Goal: Task Accomplishment & Management: Use online tool/utility

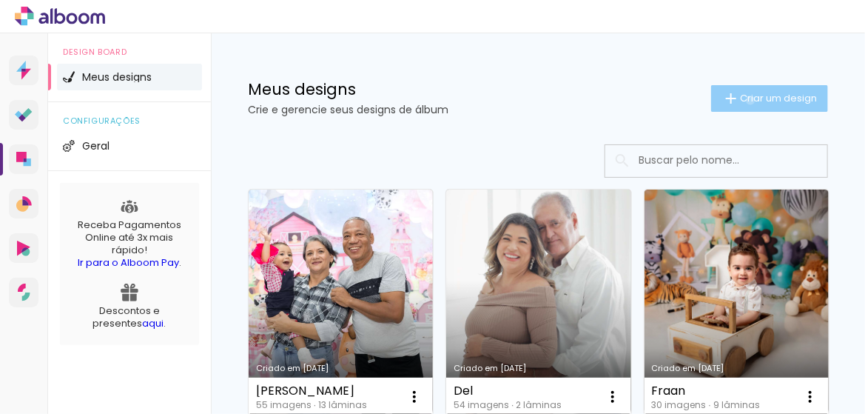
click at [741, 100] on span "Criar um design" at bounding box center [778, 98] width 77 height 10
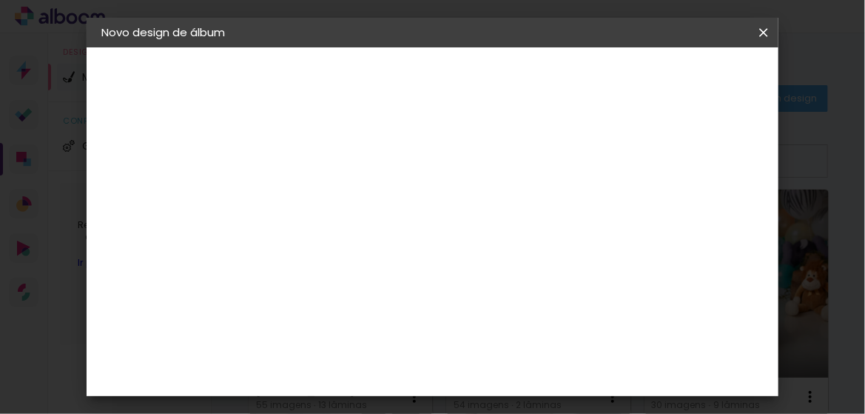
click at [344, 204] on input at bounding box center [344, 198] width 0 height 23
drag, startPoint x: 486, startPoint y: 198, endPoint x: 381, endPoint y: 203, distance: 105.2
click at [349, 203] on paper-input-container "Título do álbum Marineide" at bounding box center [343, 200] width 10 height 38
type input "Bodas"
type paper-input "Bodas"
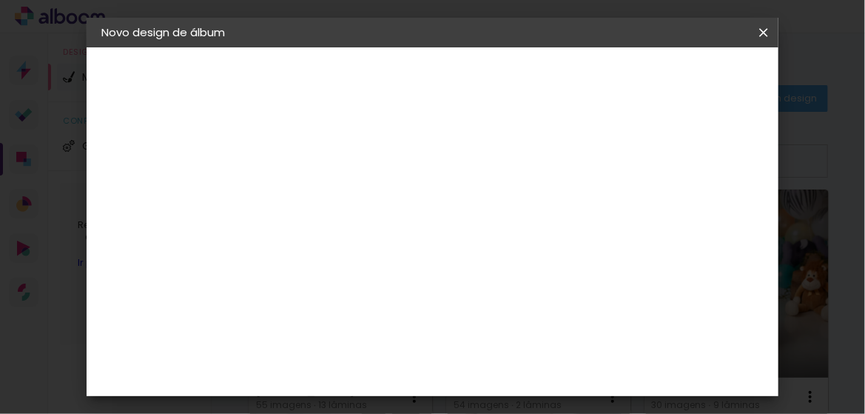
click at [0, 0] on slot "Avançar" at bounding box center [0, 0] width 0 height 0
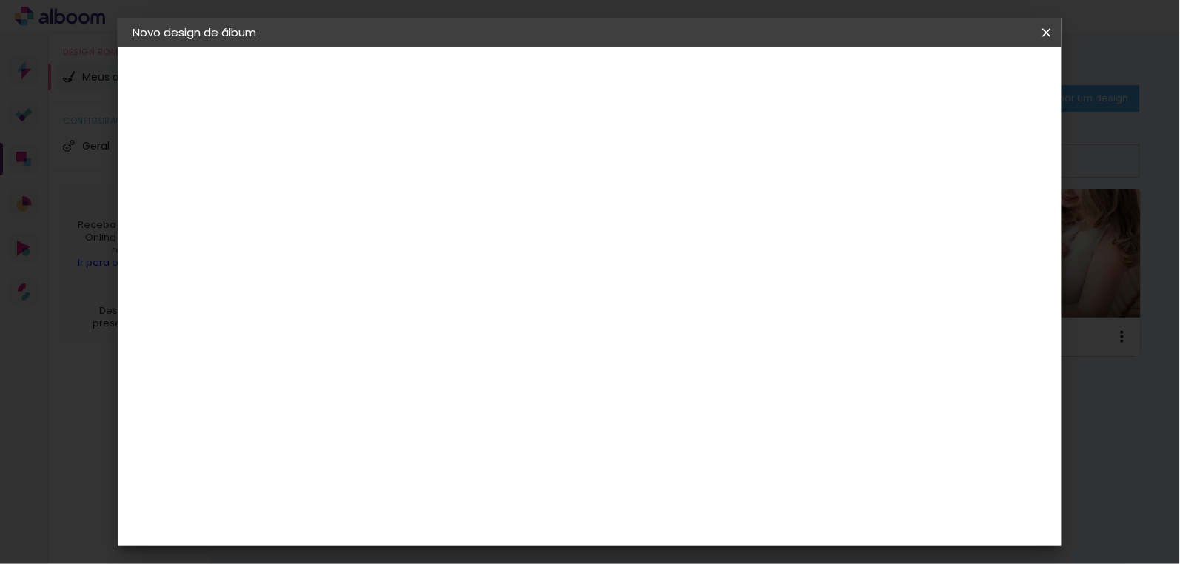
scroll to position [2827, 0]
click at [401, 413] on div "Photo Pró Digital" at bounding box center [383, 511] width 36 height 36
click at [652, 87] on paper-button "Avançar" at bounding box center [615, 78] width 73 height 25
click at [529, 291] on span "25 × 30 cm" at bounding box center [502, 306] width 55 height 30
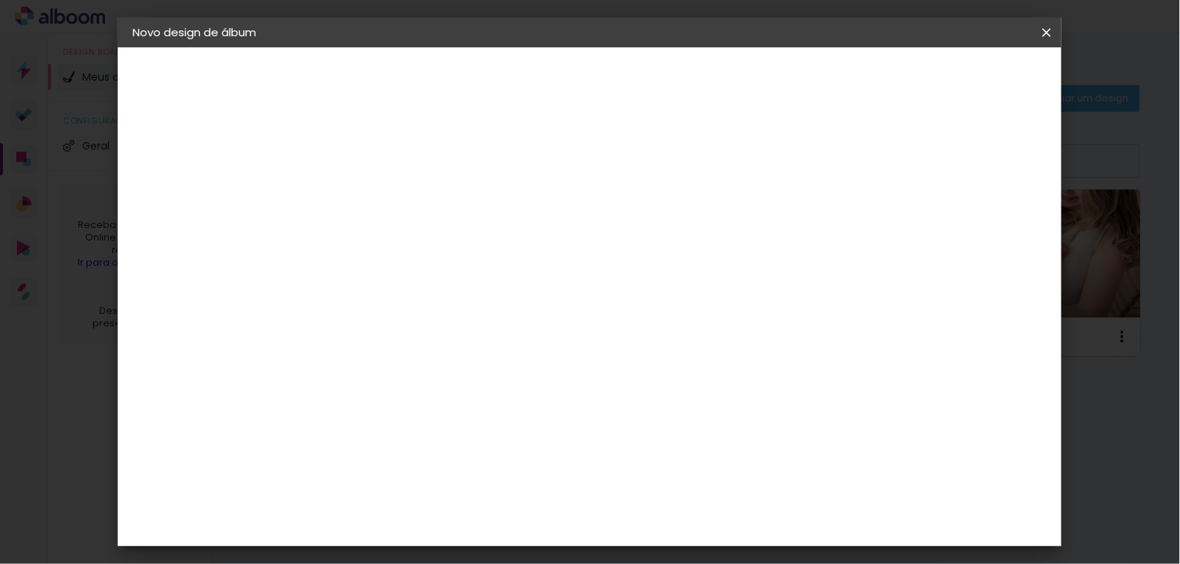
click at [0, 0] on slot "Avançar" at bounding box center [0, 0] width 0 height 0
drag, startPoint x: 980, startPoint y: 84, endPoint x: 953, endPoint y: 154, distance: 74.5
click at [865, 154] on div "mm Mostrar sangria 30.5 cm Largura da página 25.4 cm Altura 61 cm Largura da lâ…" at bounding box center [651, 110] width 683 height 126
click at [865, 159] on div at bounding box center [865, 159] width 13 height 13
type paper-checkbox "on"
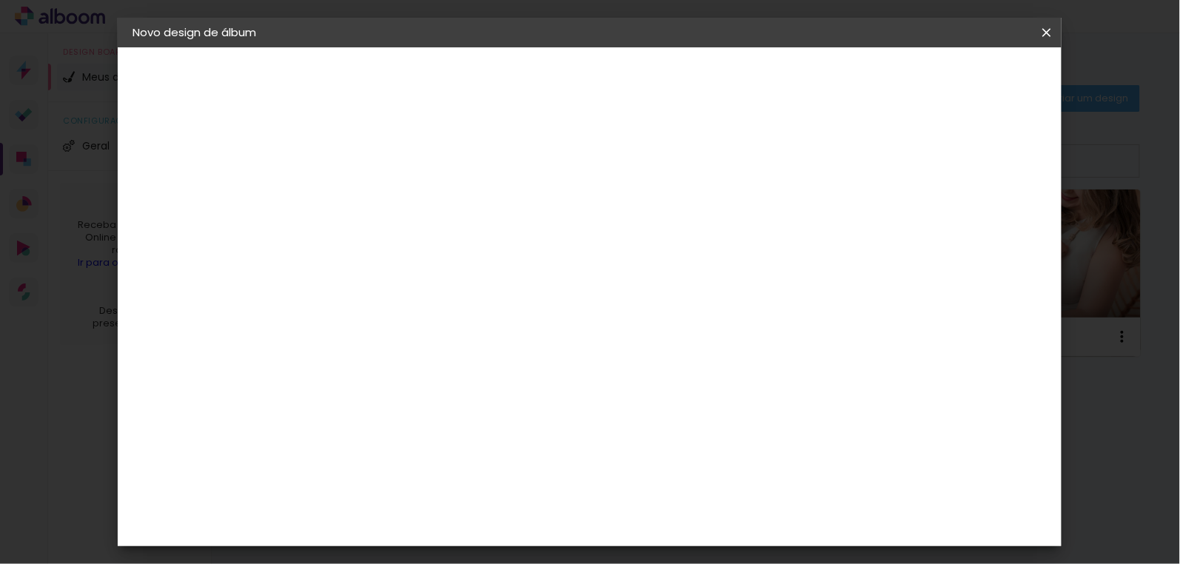
click at [865, 82] on span "Iniciar design" at bounding box center [921, 78] width 67 height 10
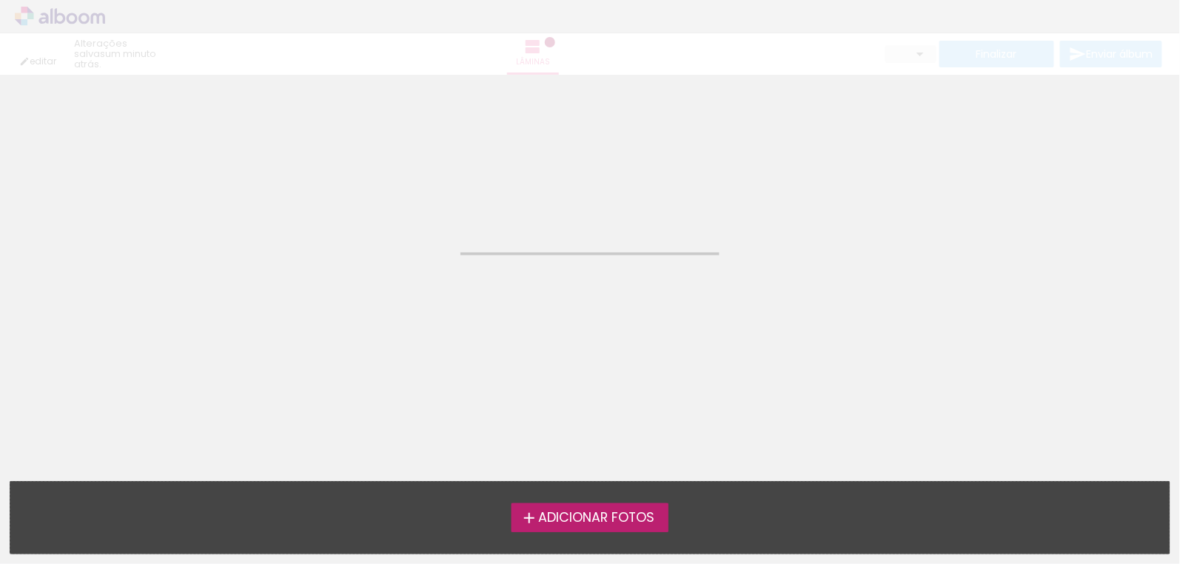
click at [600, 413] on span "Adicionar Fotos" at bounding box center [596, 518] width 116 height 13
click at [0, 0] on input "file" at bounding box center [0, 0] width 0 height 0
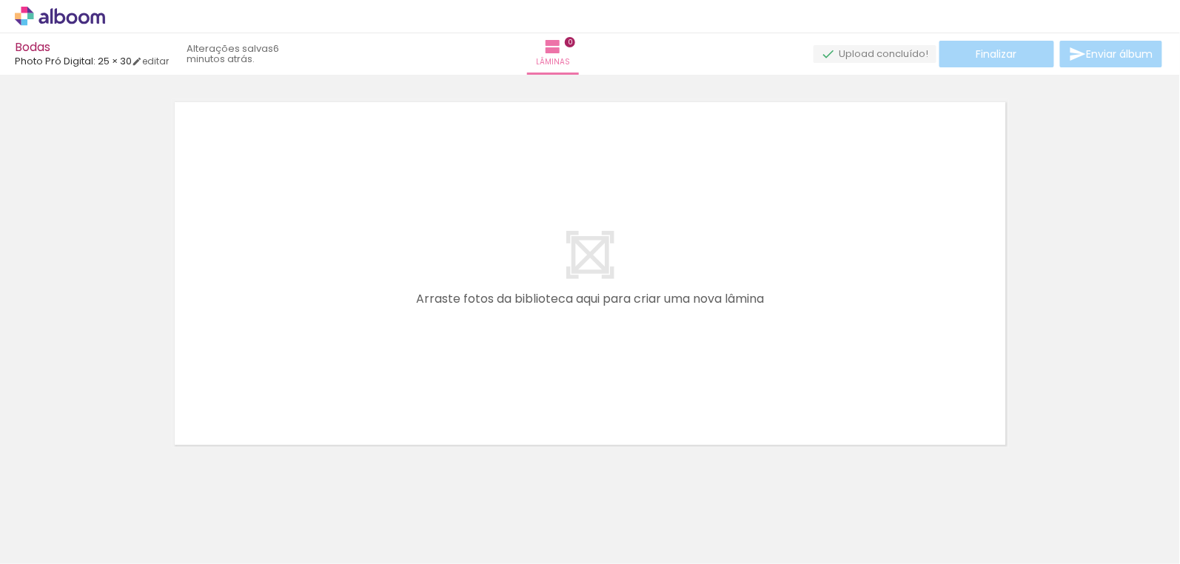
scroll to position [0, 1056]
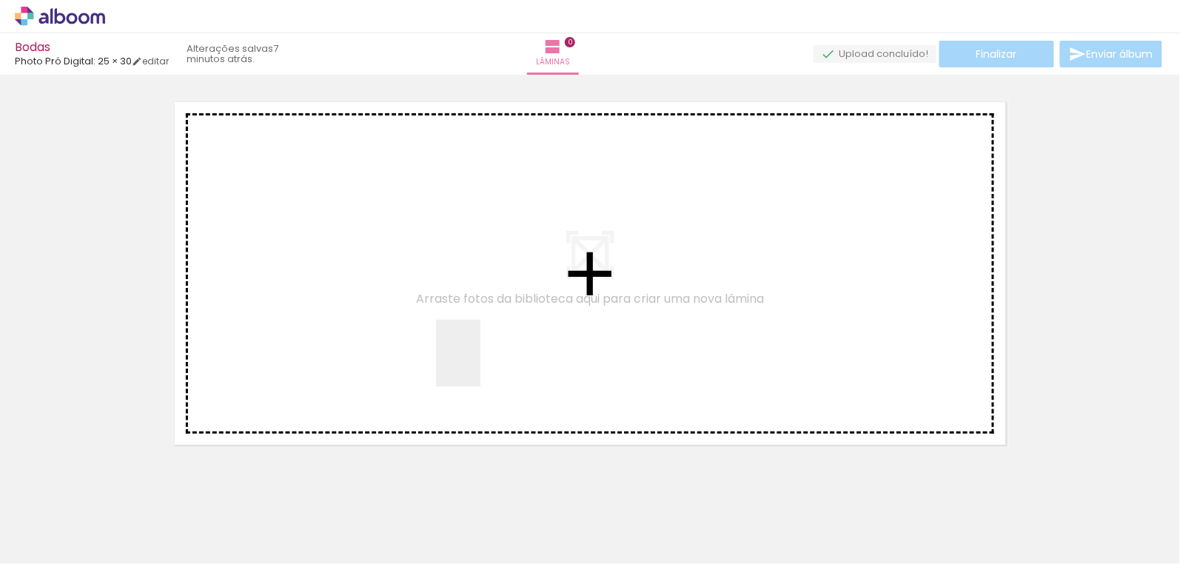
drag, startPoint x: 526, startPoint y: 520, endPoint x: 475, endPoint y: 330, distance: 196.3
click at [469, 314] on quentale-workspace at bounding box center [590, 282] width 1180 height 564
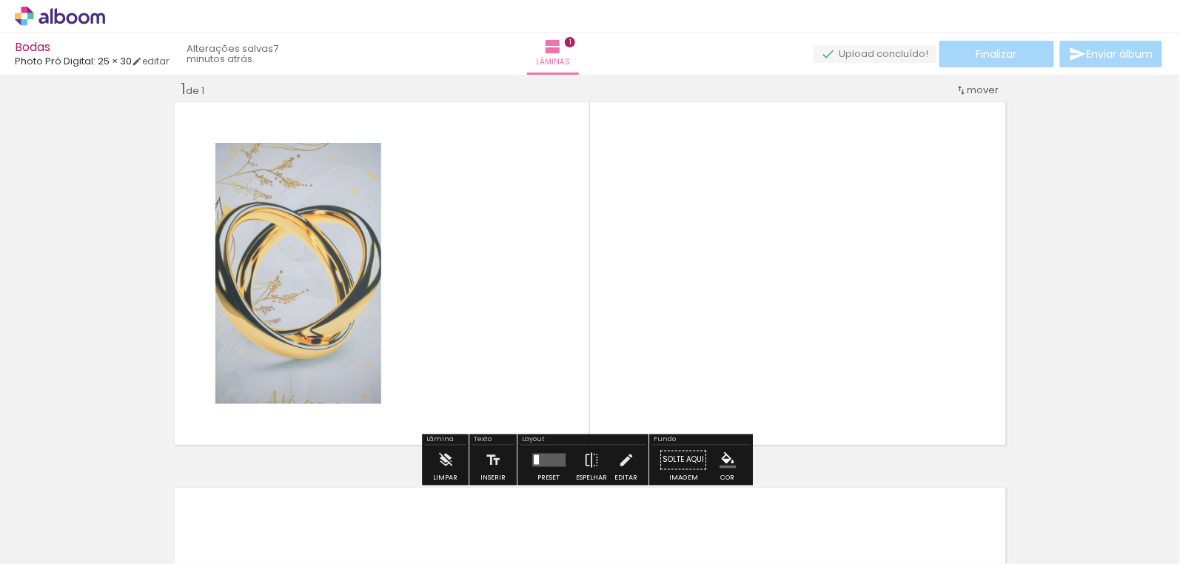
scroll to position [19, 0]
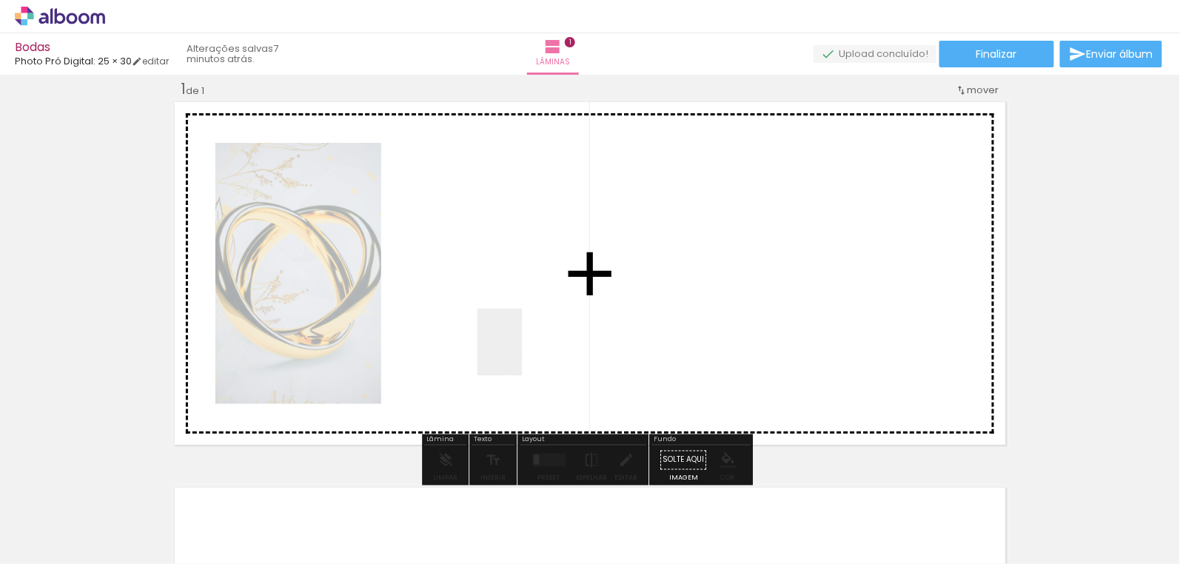
drag, startPoint x: 412, startPoint y: 532, endPoint x: 522, endPoint y: 352, distance: 211.3
click at [522, 352] on quentale-workspace at bounding box center [590, 282] width 1180 height 564
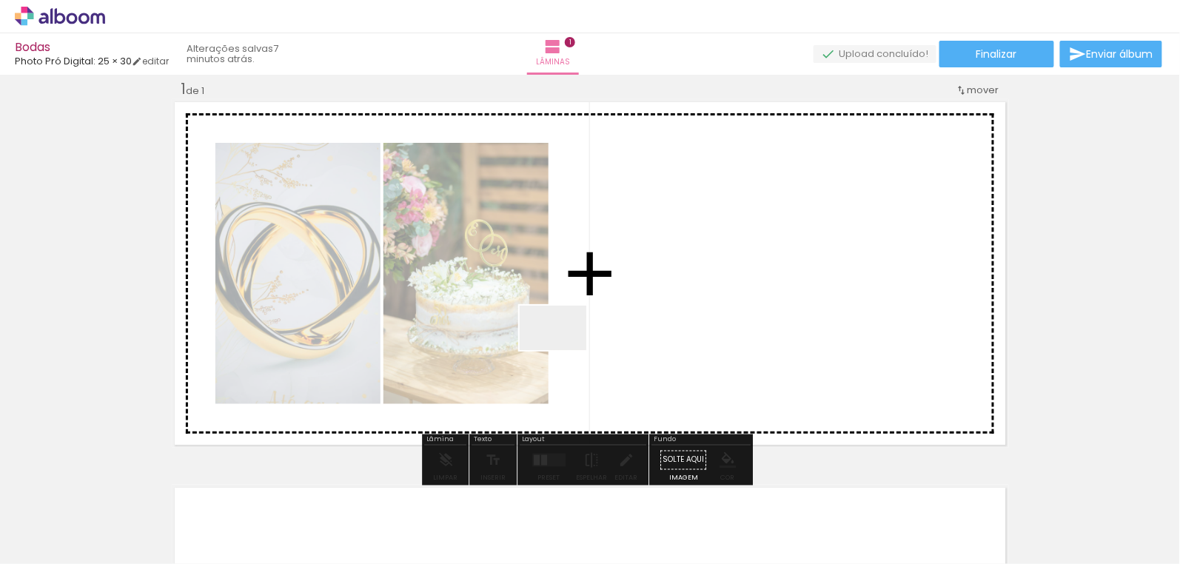
drag, startPoint x: 349, startPoint y: 532, endPoint x: 604, endPoint y: 314, distance: 335.5
click at [604, 314] on quentale-workspace at bounding box center [590, 282] width 1180 height 564
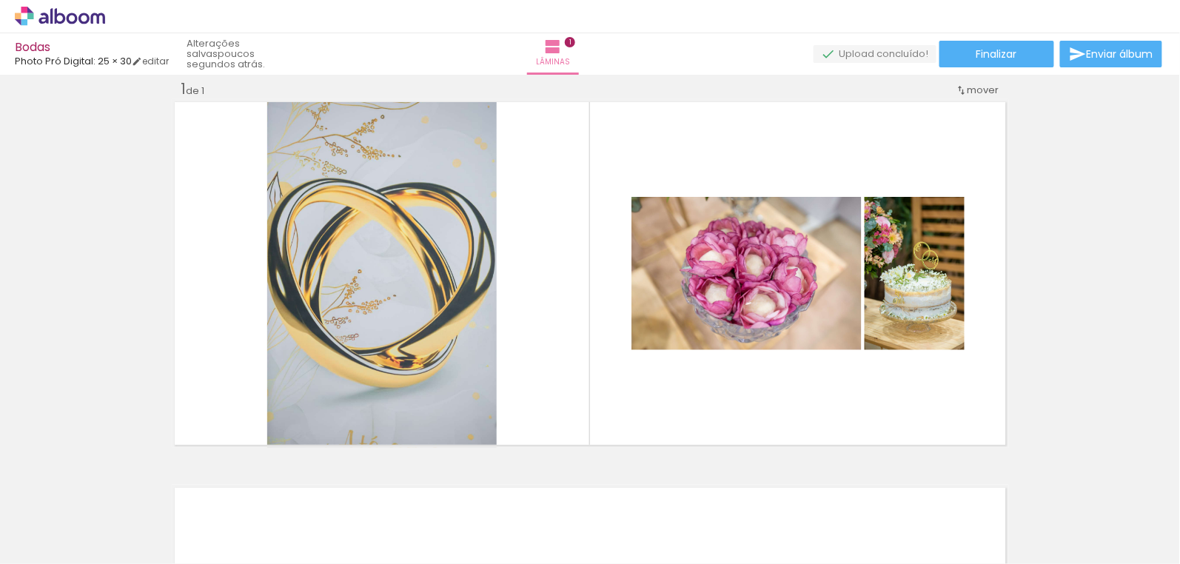
scroll to position [0, 0]
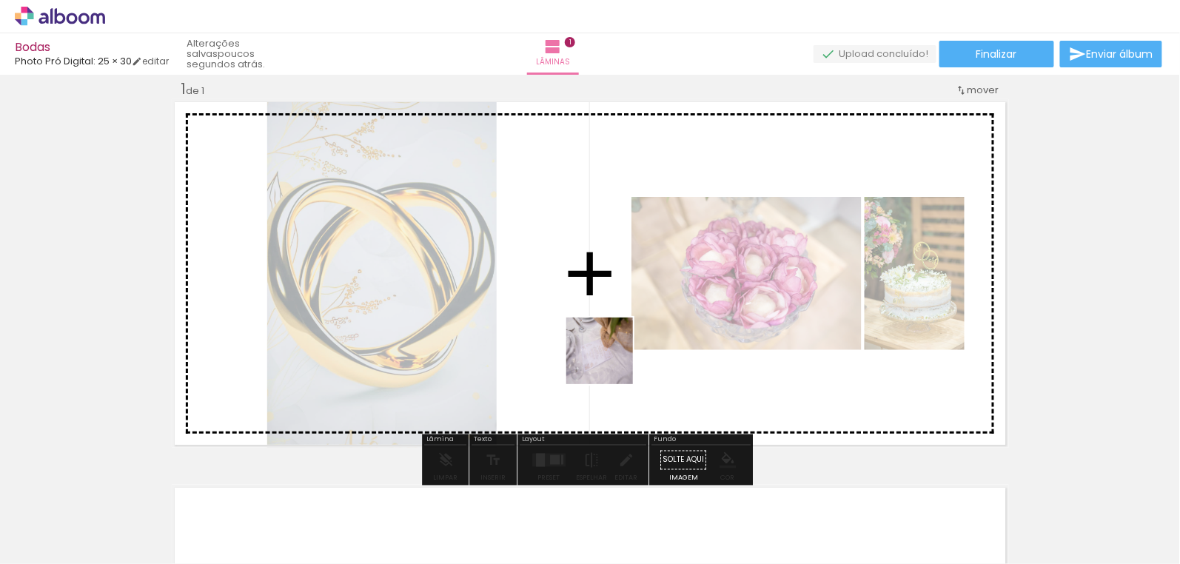
drag, startPoint x: 670, startPoint y: 527, endPoint x: 611, endPoint y: 362, distance: 175.4
click at [611, 362] on quentale-workspace at bounding box center [590, 282] width 1180 height 564
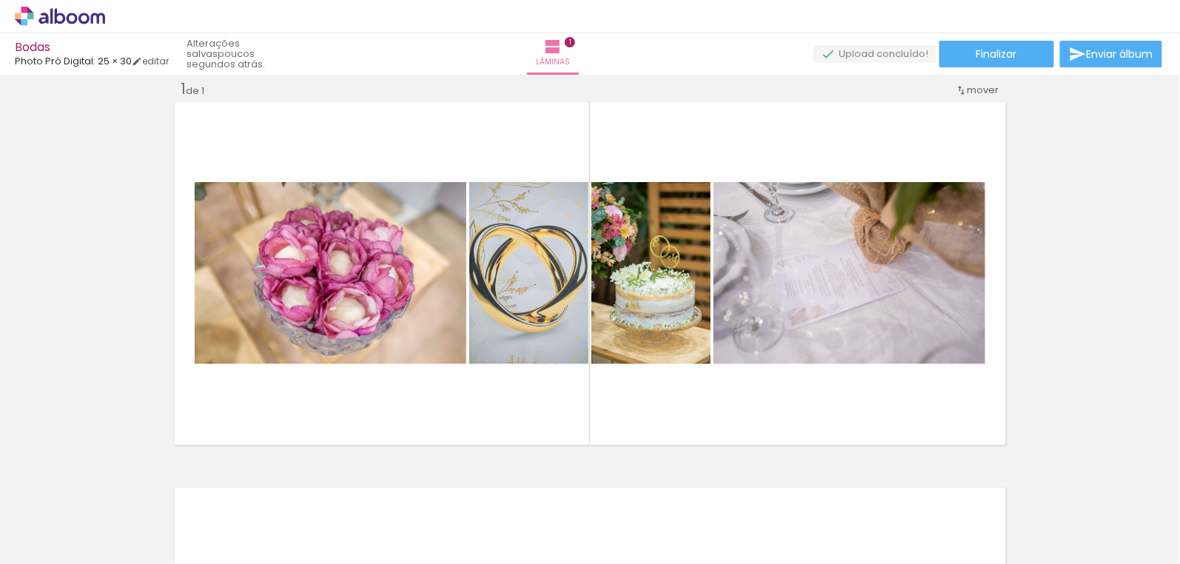
scroll to position [0, 662]
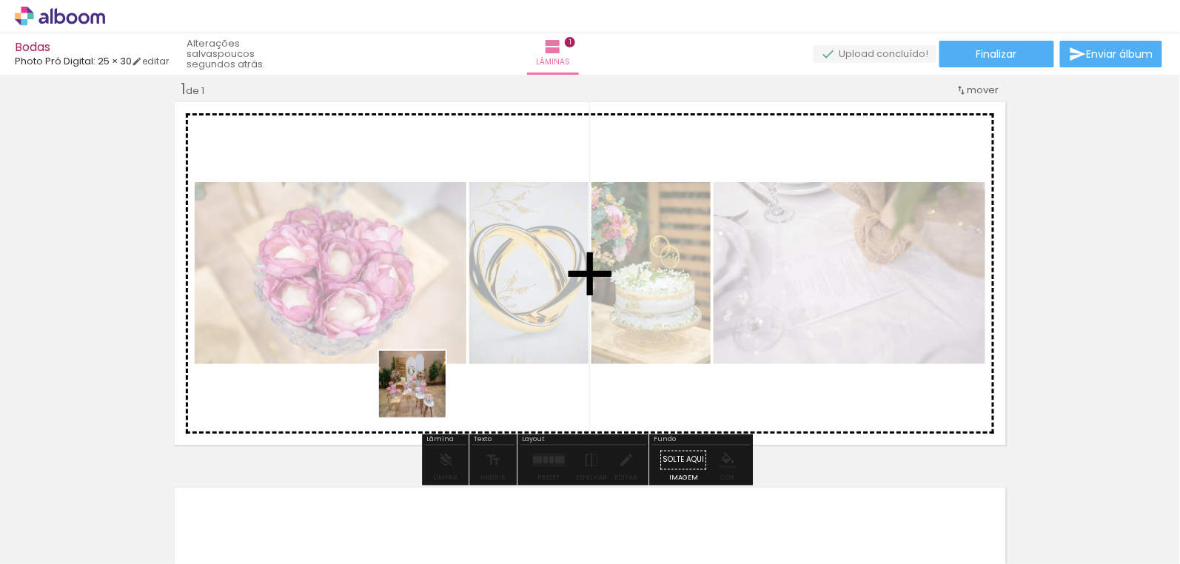
drag, startPoint x: 344, startPoint y: 530, endPoint x: 423, endPoint y: 395, distance: 156.7
click at [423, 395] on quentale-workspace at bounding box center [590, 282] width 1180 height 564
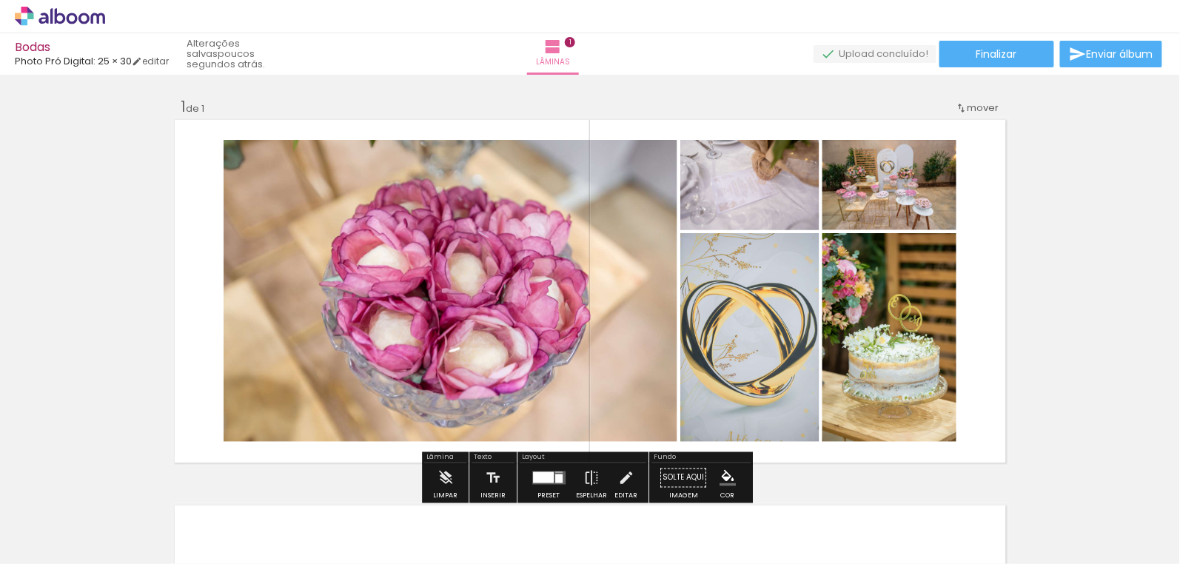
scroll to position [0, 0]
click at [570, 61] on span "Lâminas" at bounding box center [553, 62] width 34 height 13
click at [562, 48] on iron-icon at bounding box center [553, 47] width 18 height 18
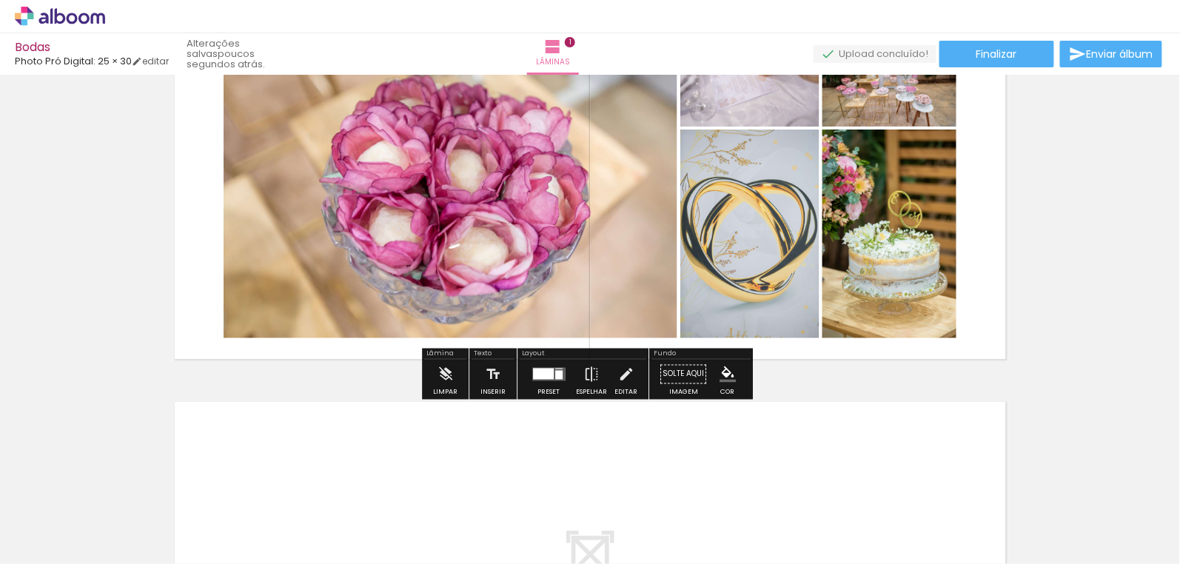
scroll to position [201, 0]
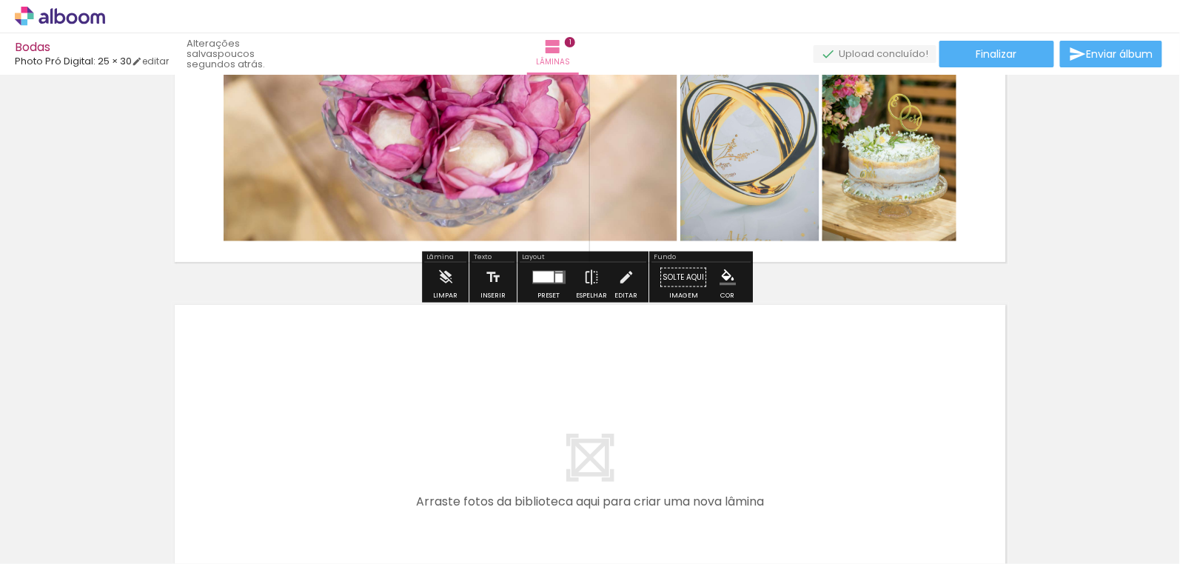
click at [865, 249] on div "Inserir lâmina 1 de 1" at bounding box center [590, 265] width 1180 height 772
click at [555, 278] on div at bounding box center [558, 278] width 7 height 9
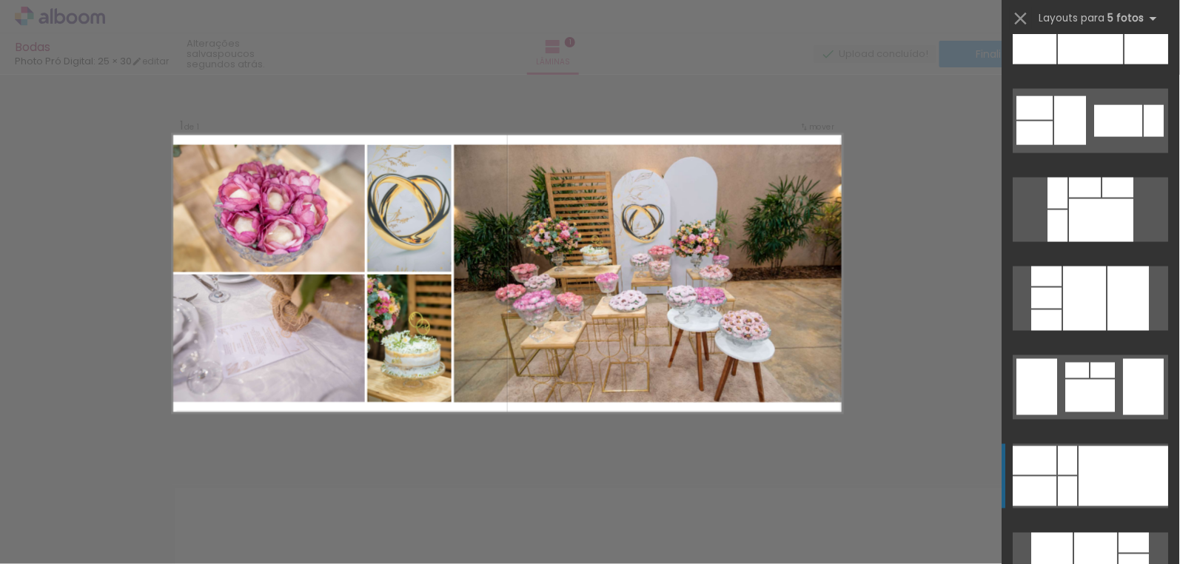
scroll to position [740, 0]
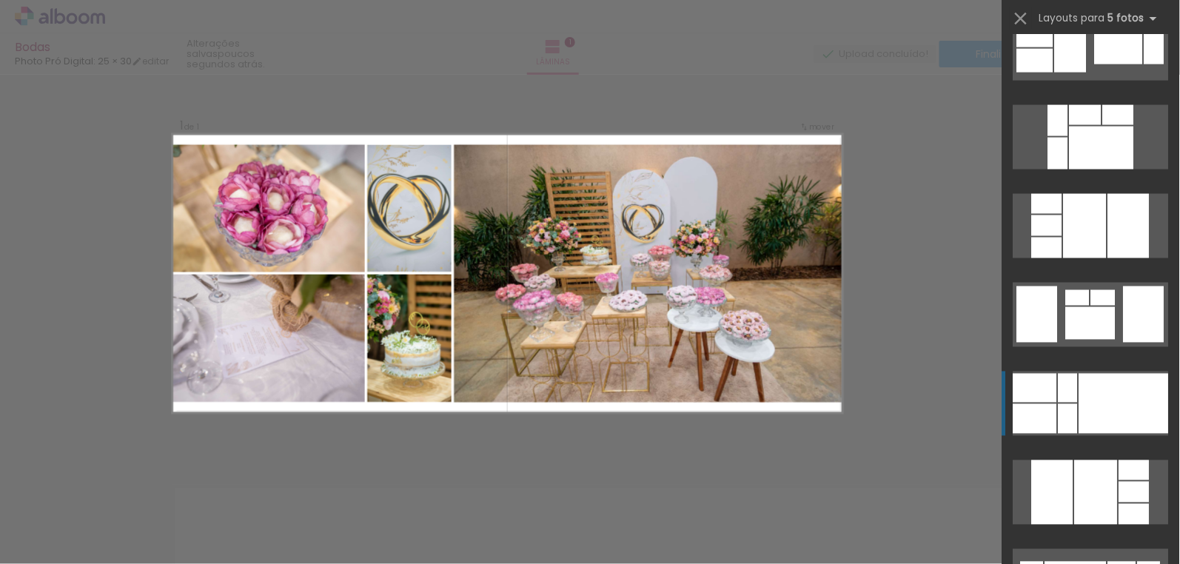
click at [865, 413] on div at bounding box center [1124, 404] width 90 height 60
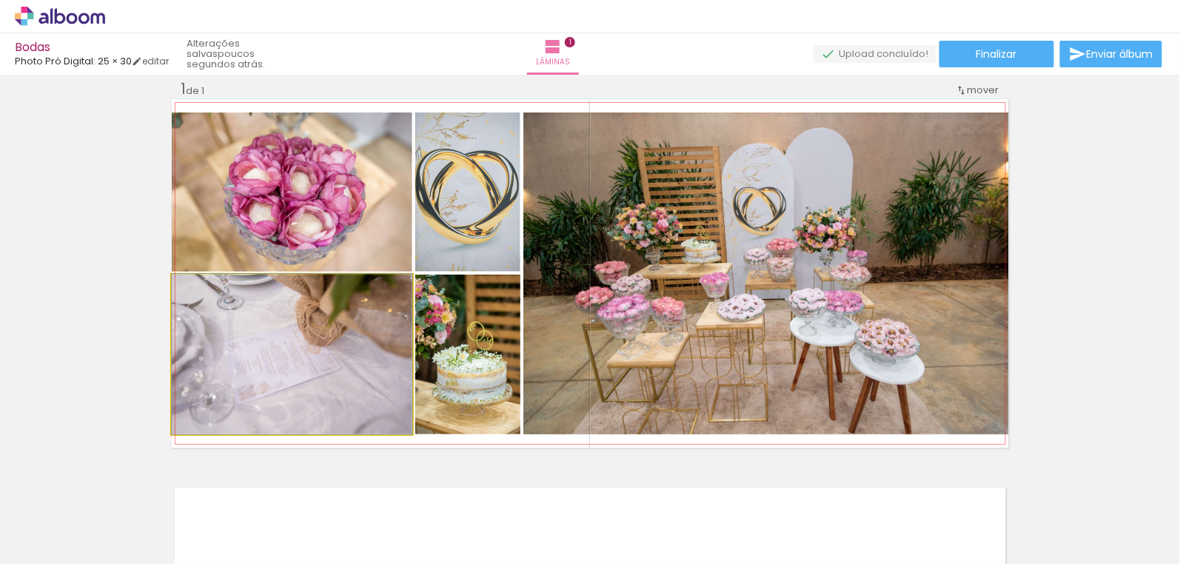
click at [299, 413] on quentale-photo at bounding box center [292, 355] width 241 height 160
click at [268, 347] on quentale-photo at bounding box center [292, 355] width 241 height 160
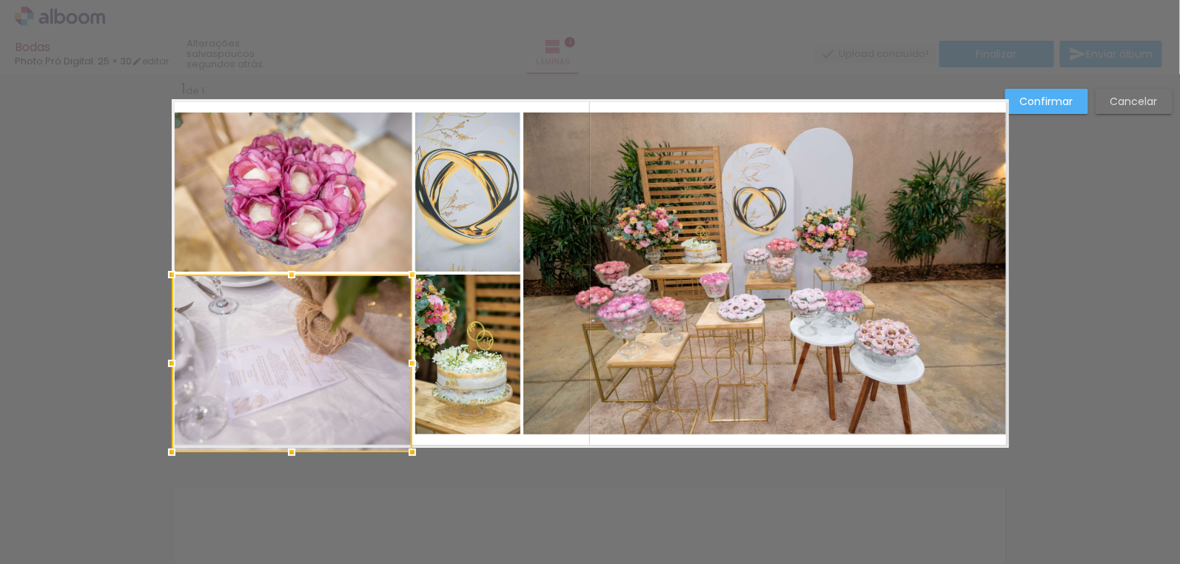
drag, startPoint x: 144, startPoint y: 452, endPoint x: 124, endPoint y: 477, distance: 31.6
click at [120, 413] on div "Inserir lâmina 1 de 1 Confirmar Cancelar" at bounding box center [590, 459] width 1180 height 807
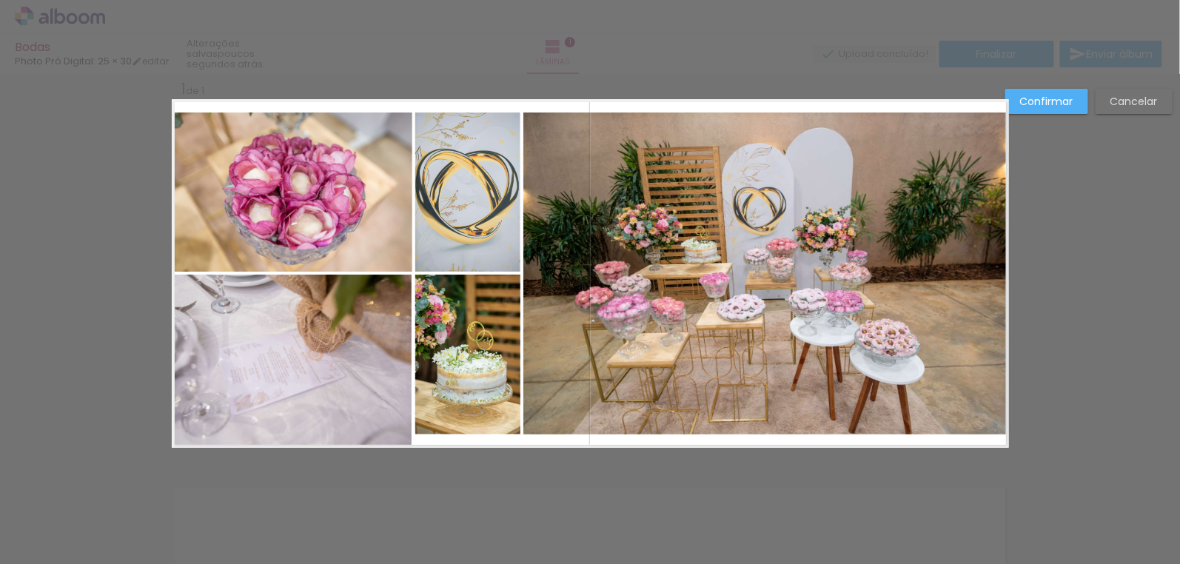
click at [398, 413] on quentale-photo at bounding box center [292, 361] width 241 height 173
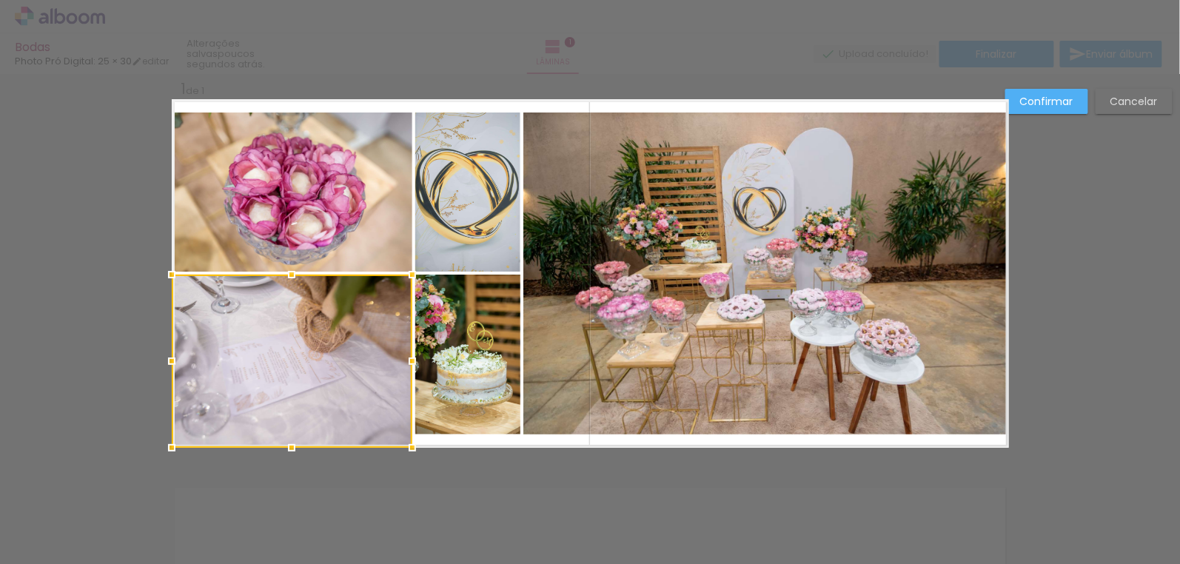
click at [398, 413] on div at bounding box center [413, 448] width 30 height 30
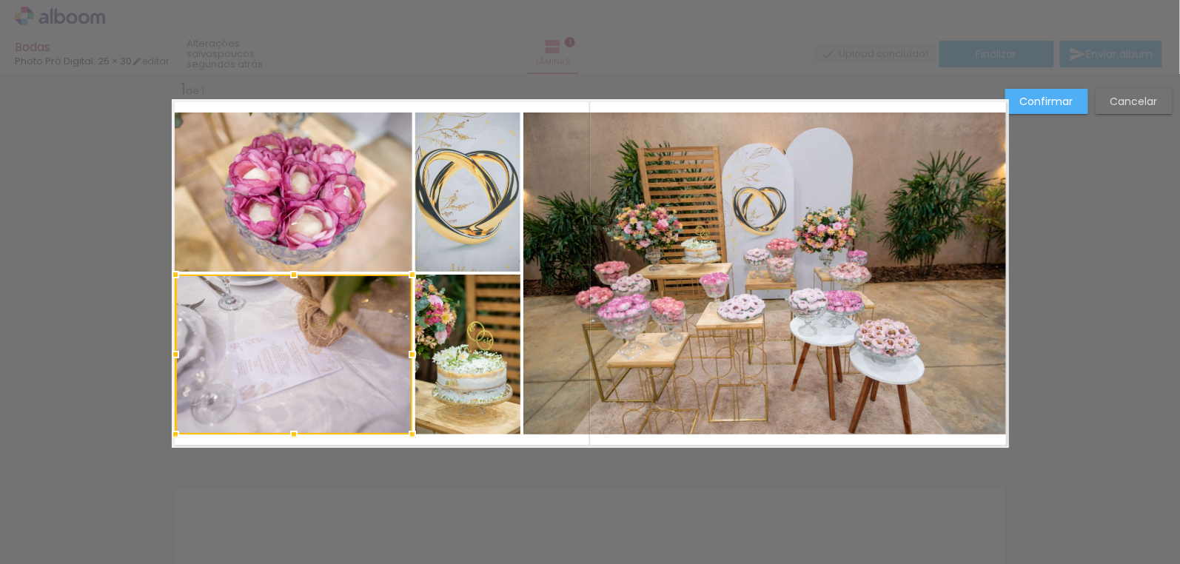
drag, startPoint x: 172, startPoint y: 446, endPoint x: 220, endPoint y: 404, distance: 64.0
click at [220, 404] on div at bounding box center [293, 355] width 237 height 160
click at [267, 361] on div at bounding box center [293, 355] width 237 height 160
click at [865, 110] on paper-button "Confirmar" at bounding box center [1046, 101] width 83 height 25
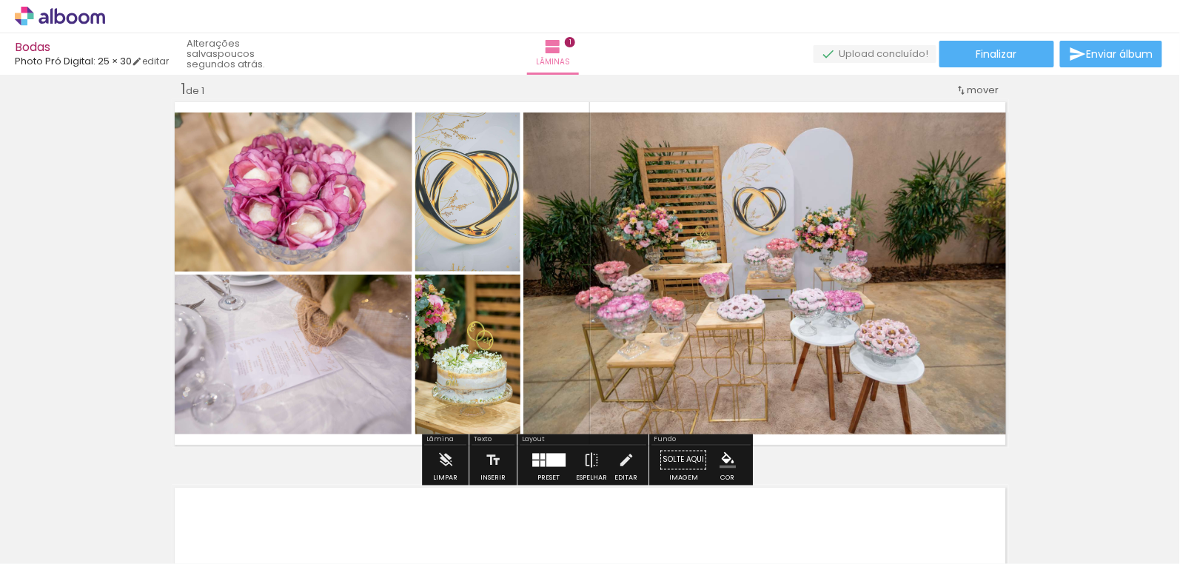
click at [277, 413] on quentale-photo at bounding box center [293, 355] width 237 height 160
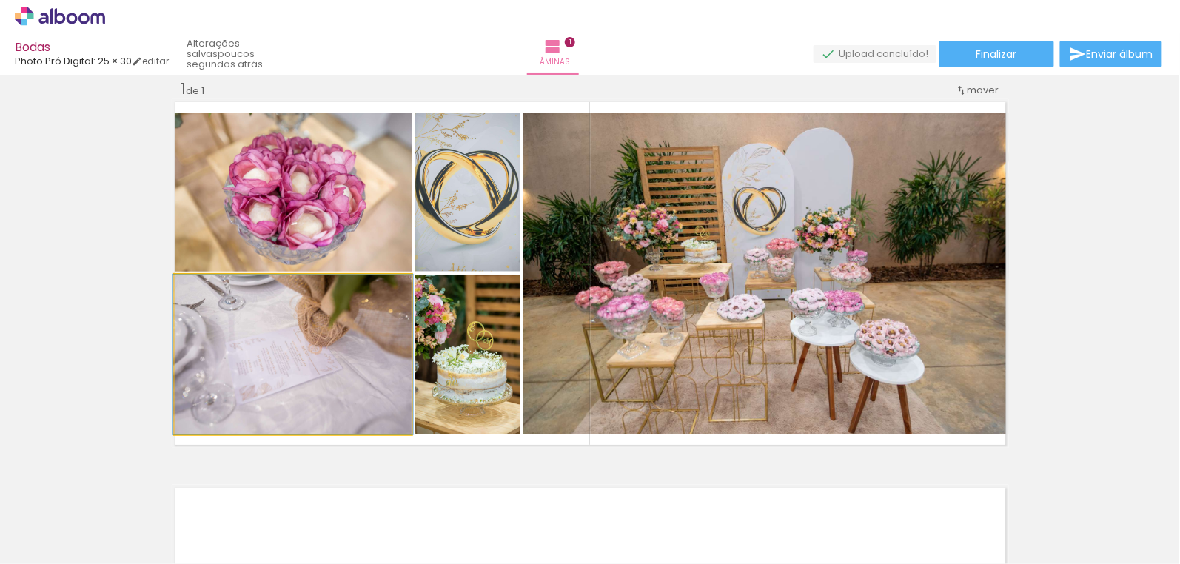
click at [207, 294] on div at bounding box center [210, 290] width 24 height 24
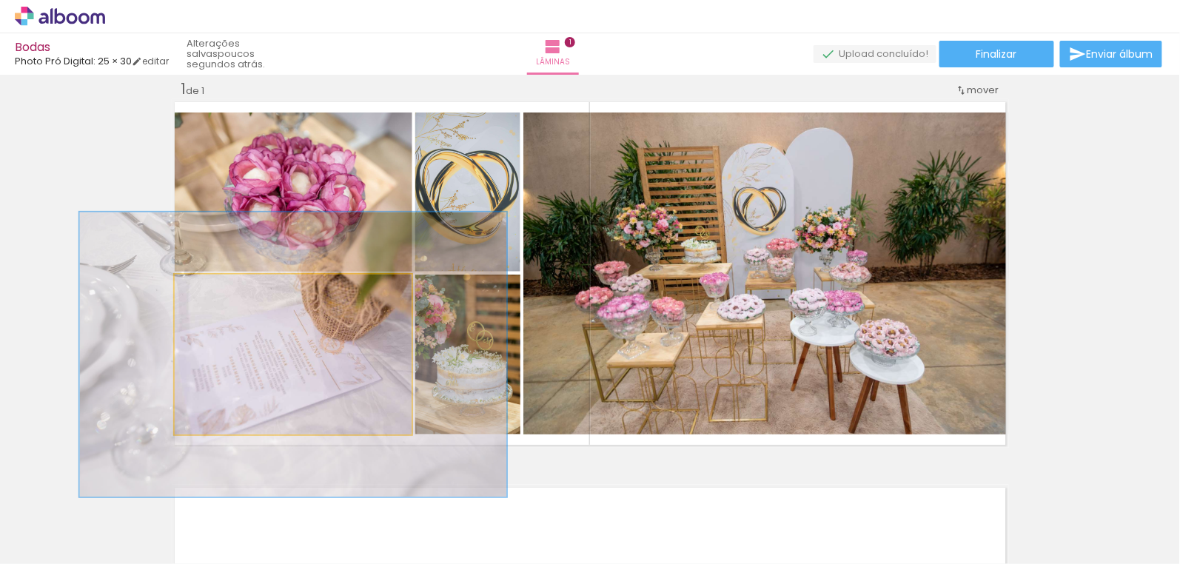
drag, startPoint x: 207, startPoint y: 295, endPoint x: 247, endPoint y: 298, distance: 40.2
type paper-slider "178"
click at [247, 298] on div at bounding box center [250, 290] width 24 height 24
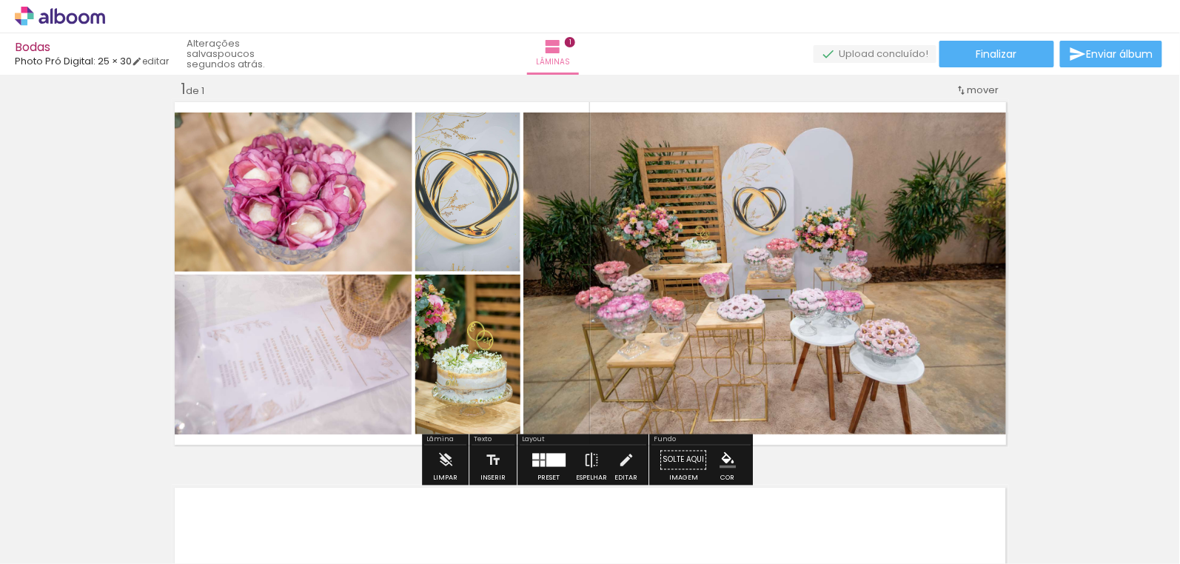
click at [536, 91] on div "Inserir lâmina 1 de 1" at bounding box center [590, 447] width 1180 height 772
click at [575, 341] on quentale-photo at bounding box center [766, 274] width 486 height 322
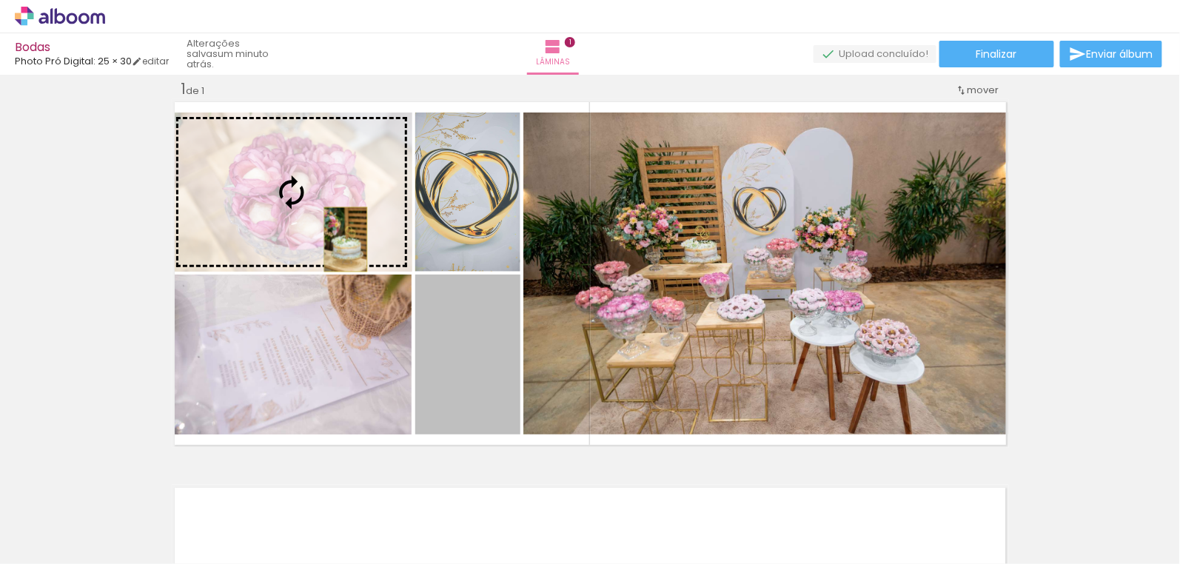
drag, startPoint x: 378, startPoint y: 289, endPoint x: 341, endPoint y: 239, distance: 62.5
click at [0, 0] on slot at bounding box center [0, 0] width 0 height 0
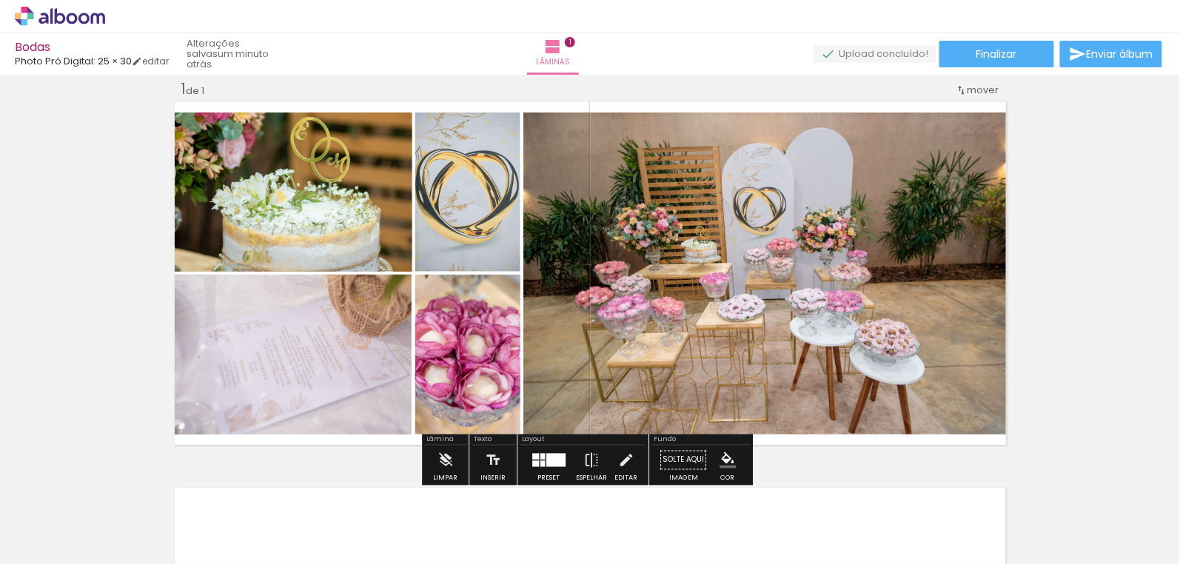
click at [341, 227] on quentale-photo at bounding box center [292, 192] width 241 height 159
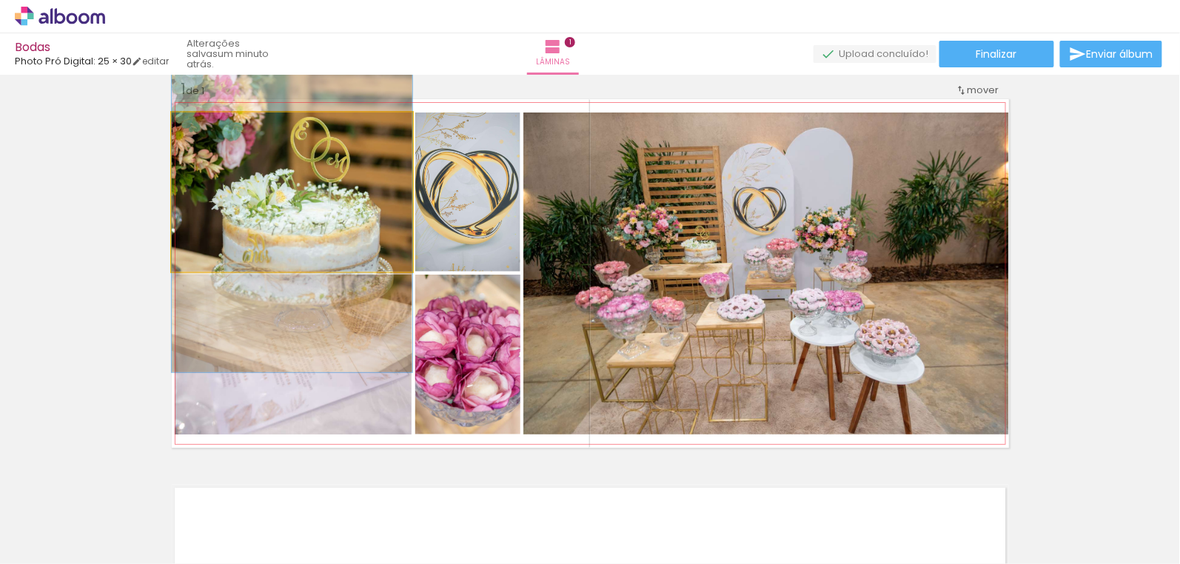
click at [341, 227] on quentale-photo at bounding box center [292, 192] width 241 height 159
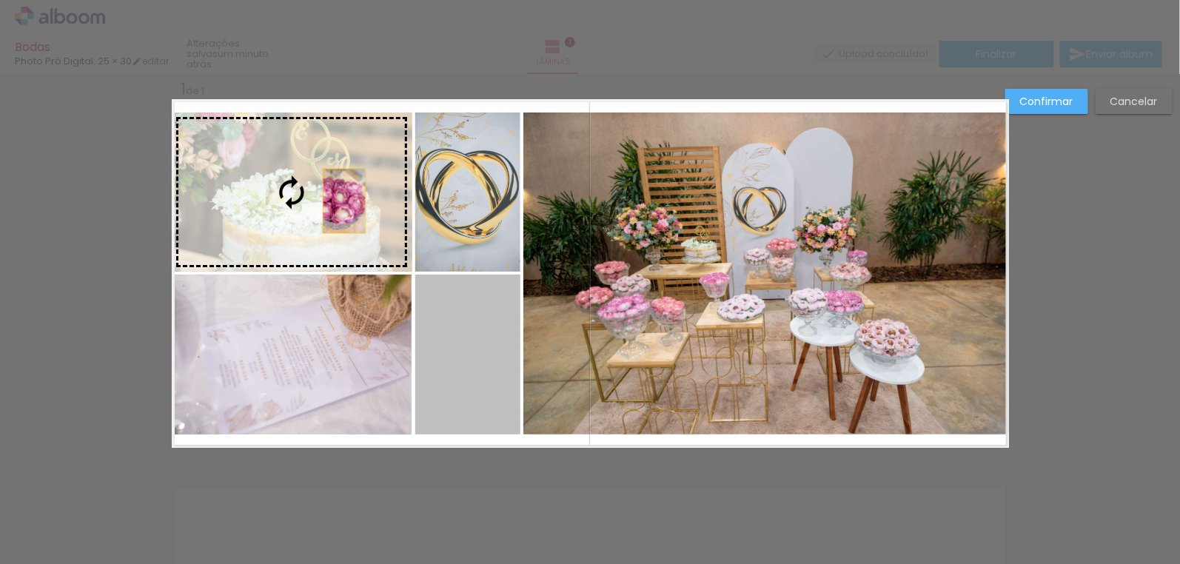
drag, startPoint x: 437, startPoint y: 336, endPoint x: 339, endPoint y: 200, distance: 167.7
click at [0, 0] on slot at bounding box center [0, 0] width 0 height 0
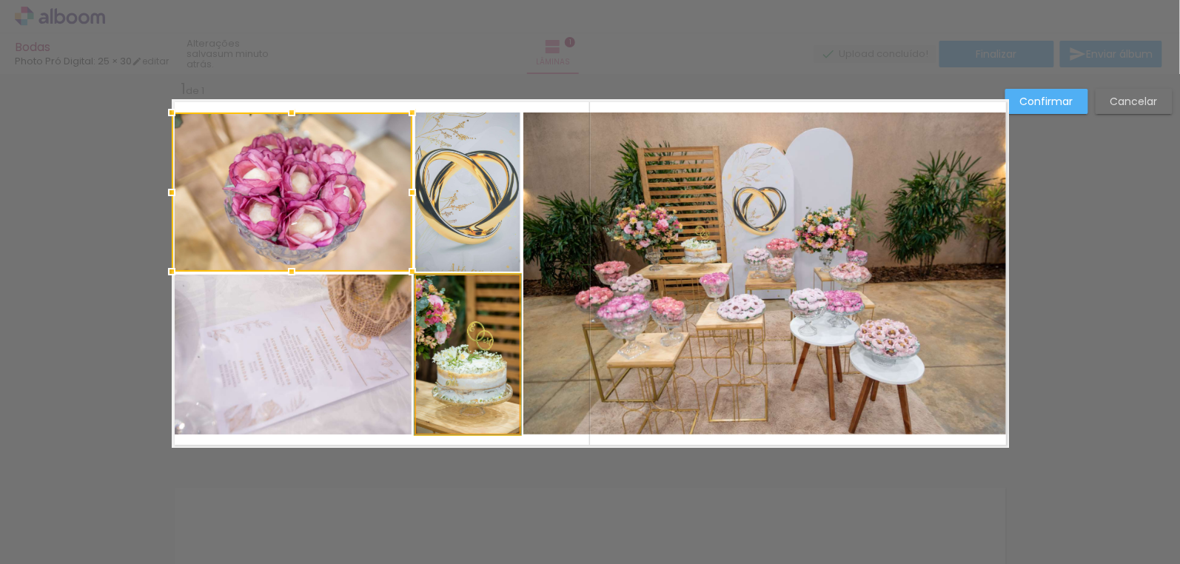
click at [471, 355] on quentale-photo at bounding box center [467, 355] width 105 height 160
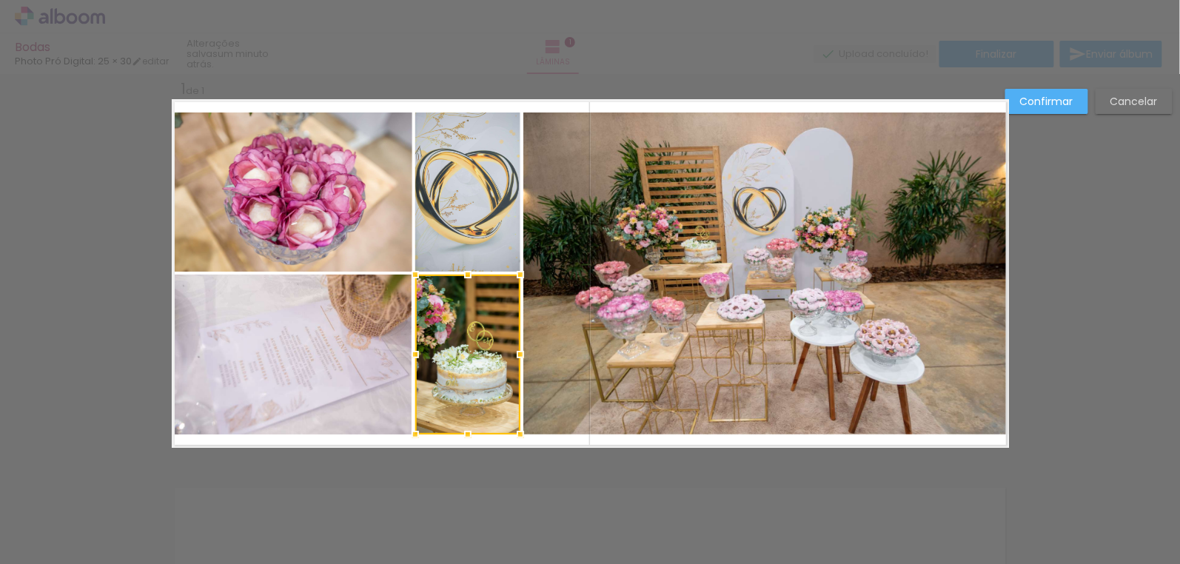
click at [327, 389] on quentale-photo at bounding box center [293, 355] width 237 height 160
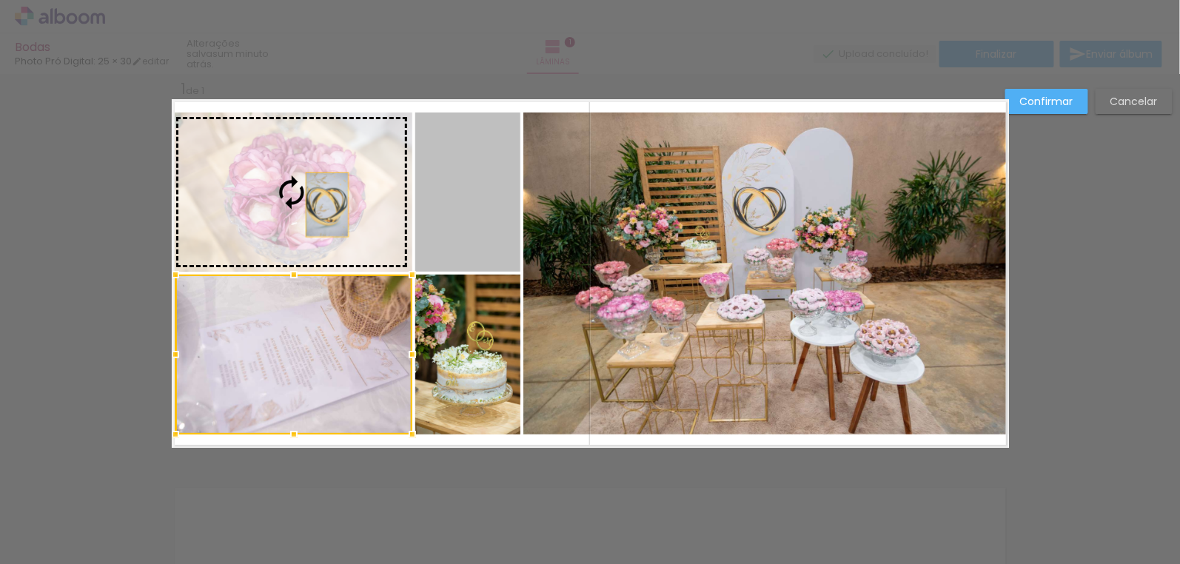
drag, startPoint x: 452, startPoint y: 206, endPoint x: 322, endPoint y: 204, distance: 129.6
click at [0, 0] on slot at bounding box center [0, 0] width 0 height 0
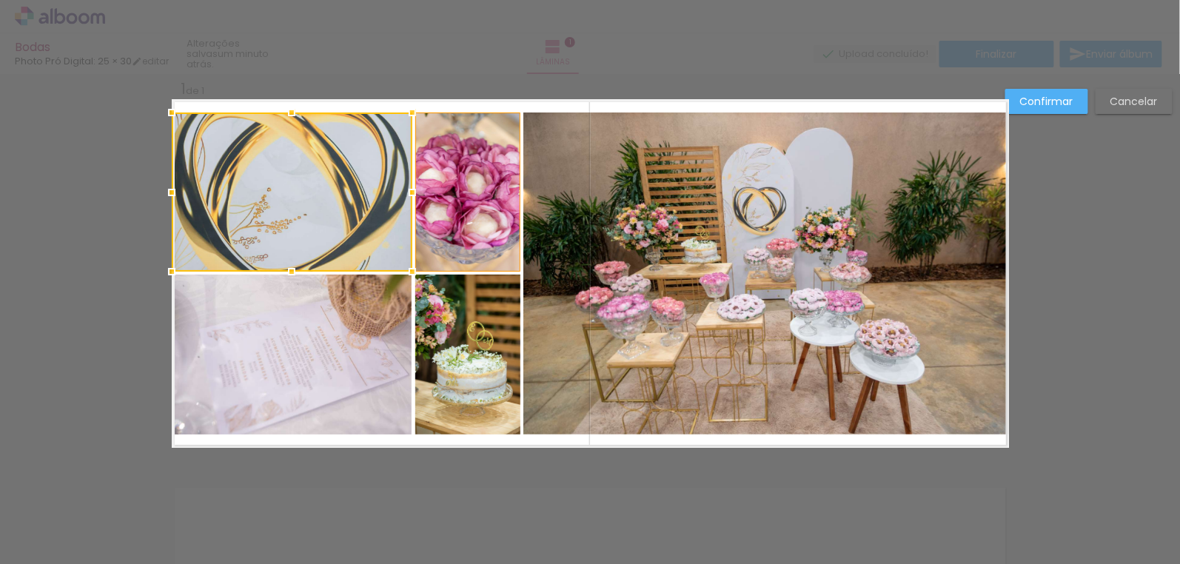
click at [472, 235] on quentale-photo at bounding box center [467, 192] width 105 height 159
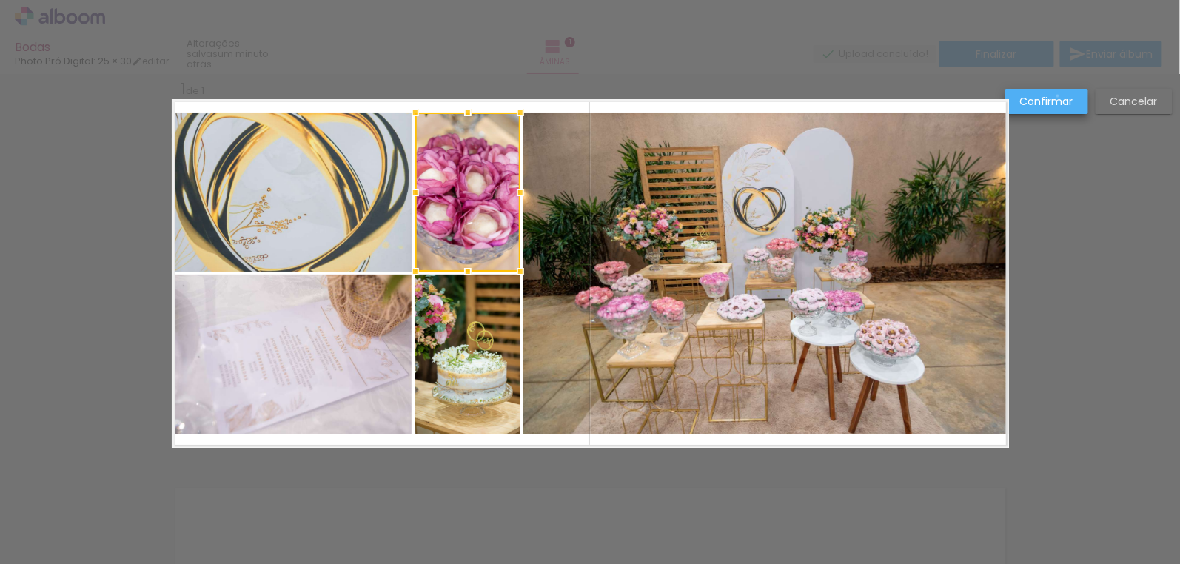
click at [0, 0] on slot "Confirmar" at bounding box center [0, 0] width 0 height 0
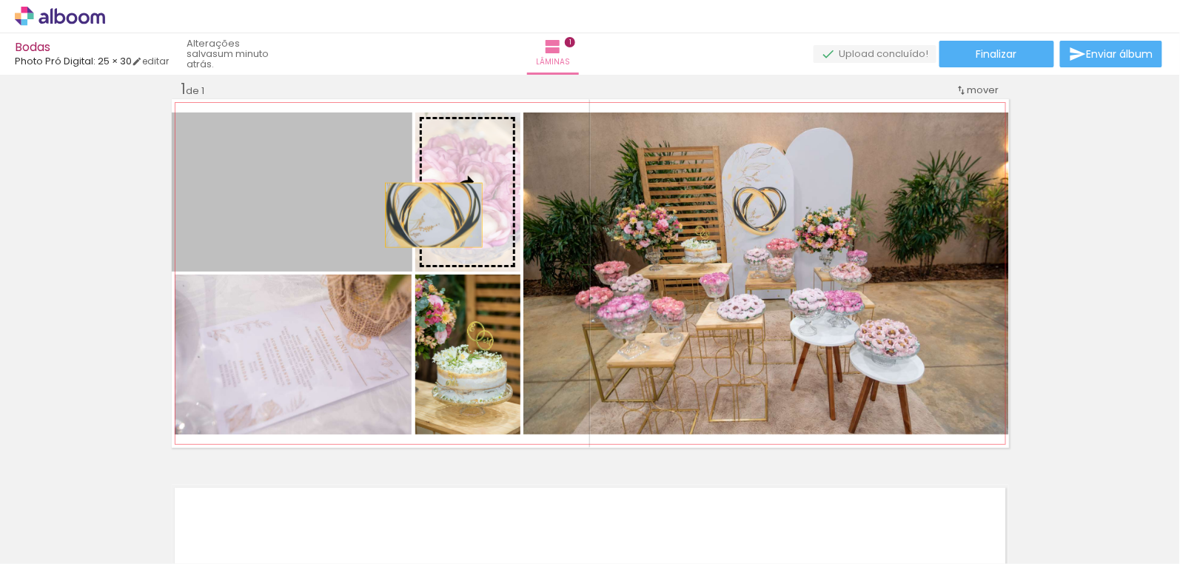
drag, startPoint x: 335, startPoint y: 215, endPoint x: 429, endPoint y: 215, distance: 94.0
click at [0, 0] on slot at bounding box center [0, 0] width 0 height 0
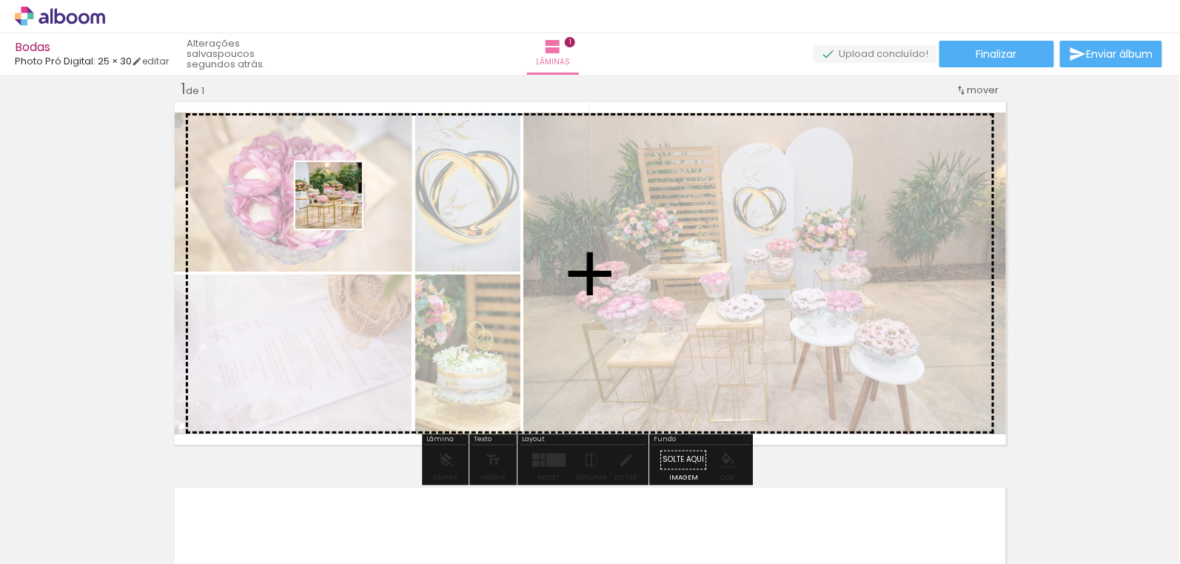
drag, startPoint x: 1055, startPoint y: 539, endPoint x: 340, endPoint y: 207, distance: 788.7
click at [340, 207] on quentale-workspace at bounding box center [590, 282] width 1180 height 564
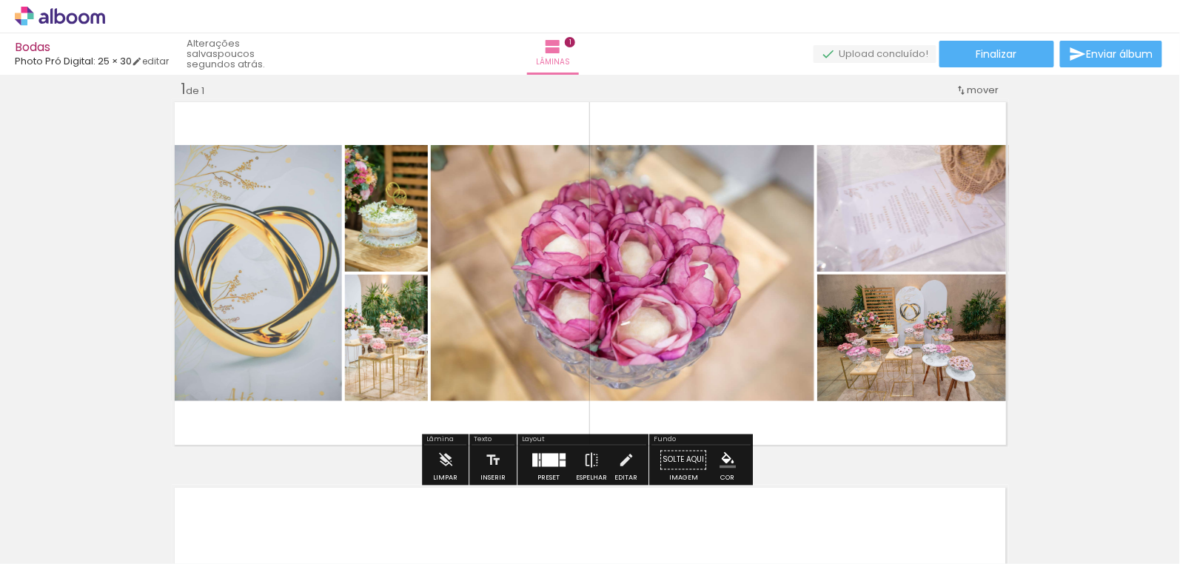
click at [552, 413] on div at bounding box center [549, 461] width 40 height 30
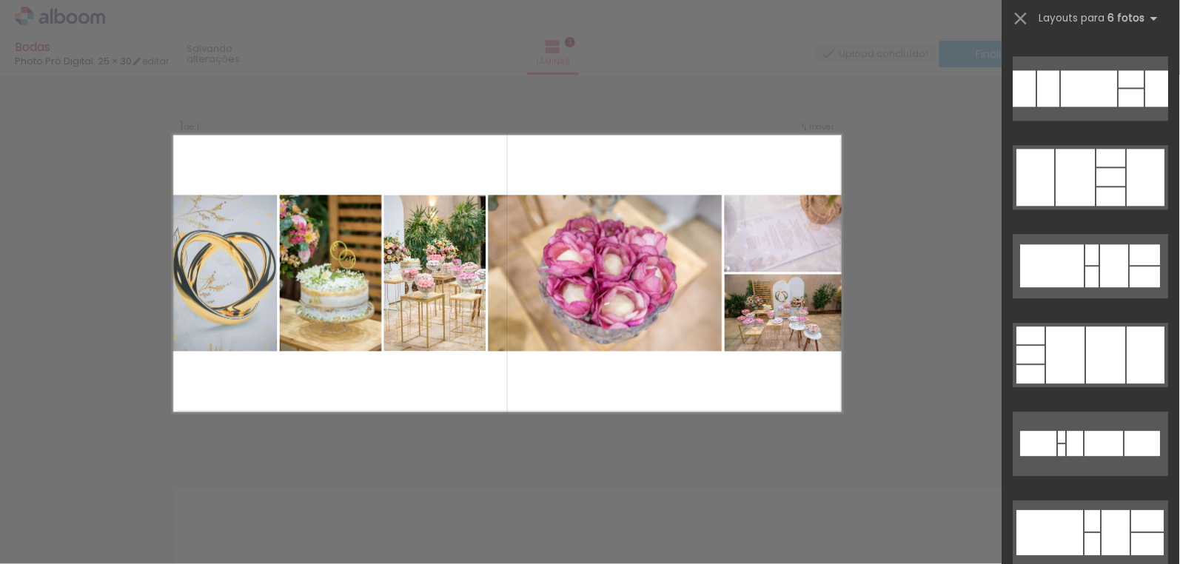
scroll to position [1279, 0]
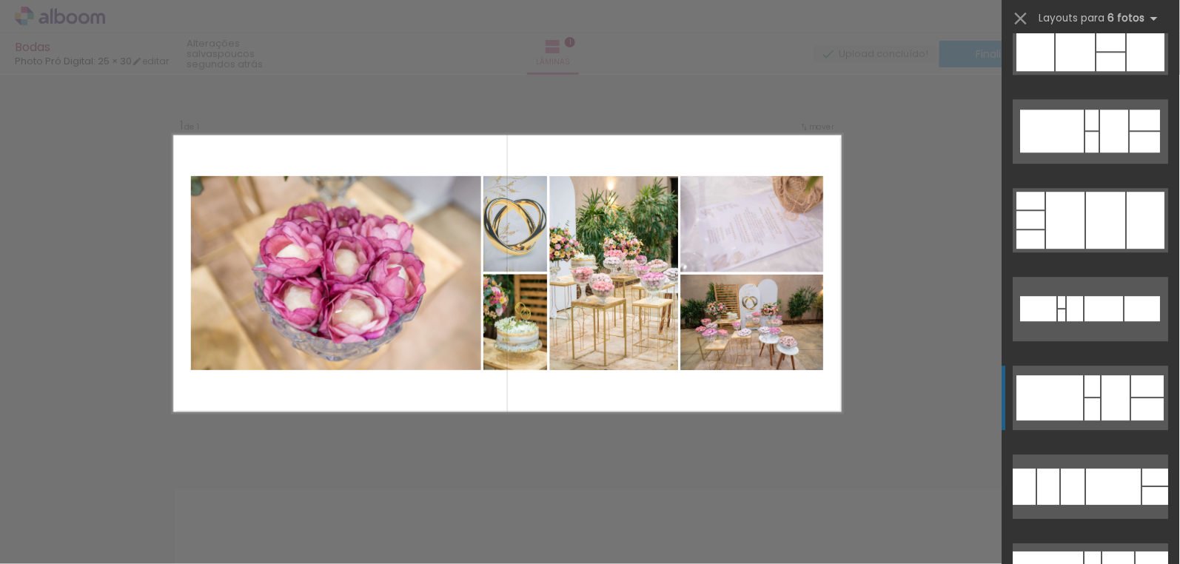
click at [865, 413] on quentale-layouter at bounding box center [1091, 398] width 155 height 64
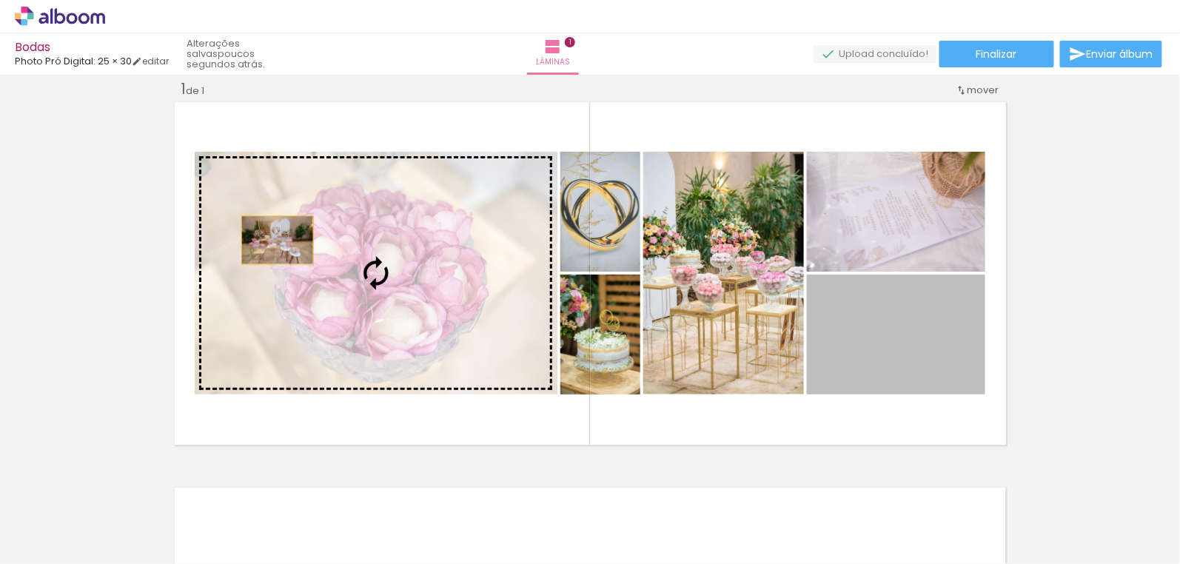
drag, startPoint x: 863, startPoint y: 369, endPoint x: 272, endPoint y: 240, distance: 604.0
click at [0, 0] on slot at bounding box center [0, 0] width 0 height 0
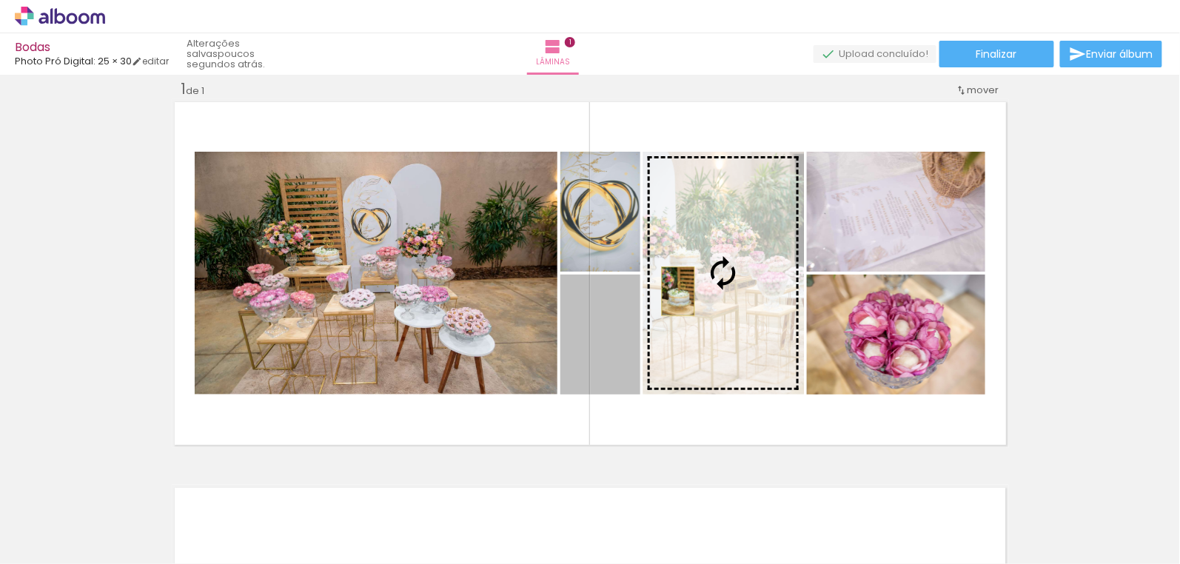
drag, startPoint x: 592, startPoint y: 329, endPoint x: 673, endPoint y: 291, distance: 89.4
click at [0, 0] on slot at bounding box center [0, 0] width 0 height 0
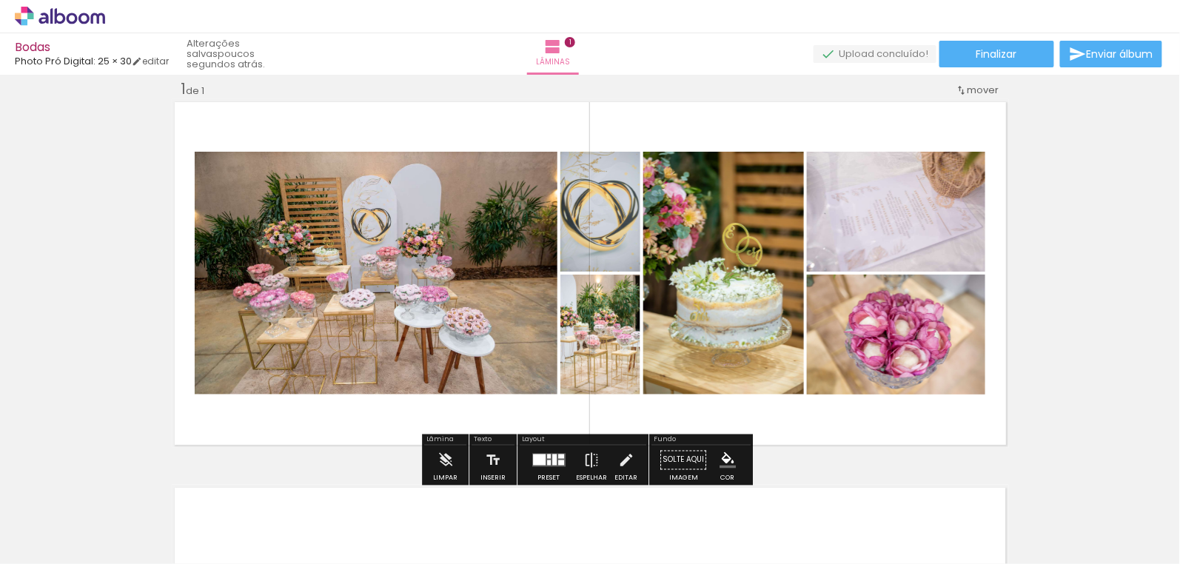
click at [865, 230] on quentale-photo at bounding box center [896, 212] width 178 height 120
click at [865, 255] on div "Inserir lâmina 1 de 1" at bounding box center [590, 447] width 1180 height 772
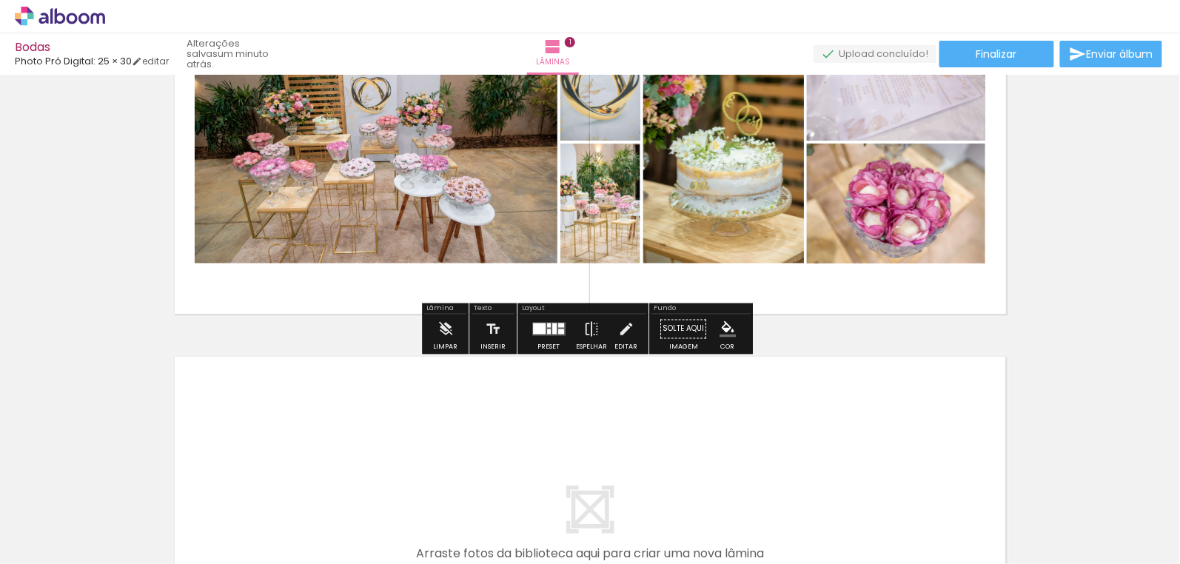
scroll to position [19, 0]
